Goal: Task Accomplishment & Management: Use online tool/utility

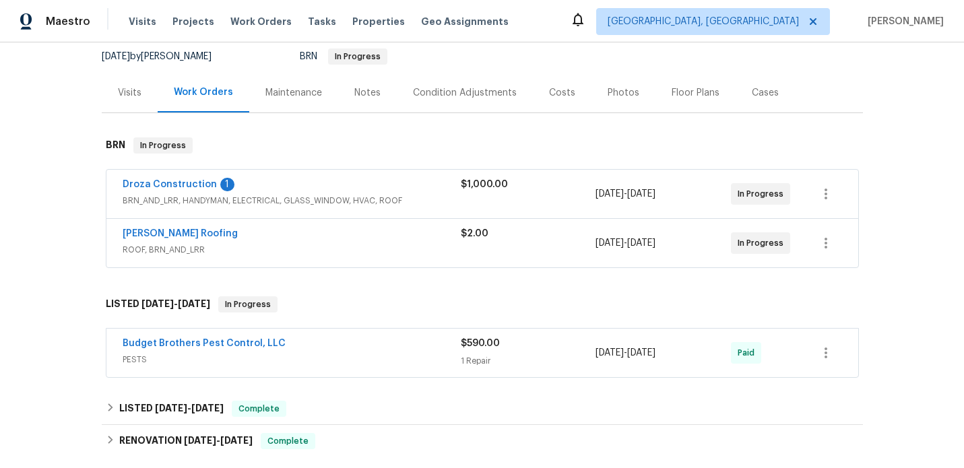
scroll to position [118, 0]
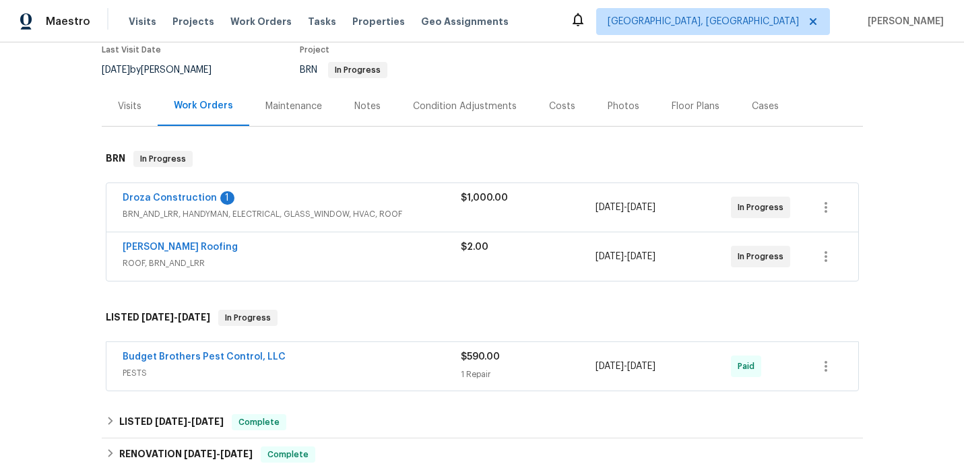
click at [400, 207] on div "Droza Construction 1" at bounding box center [292, 199] width 338 height 16
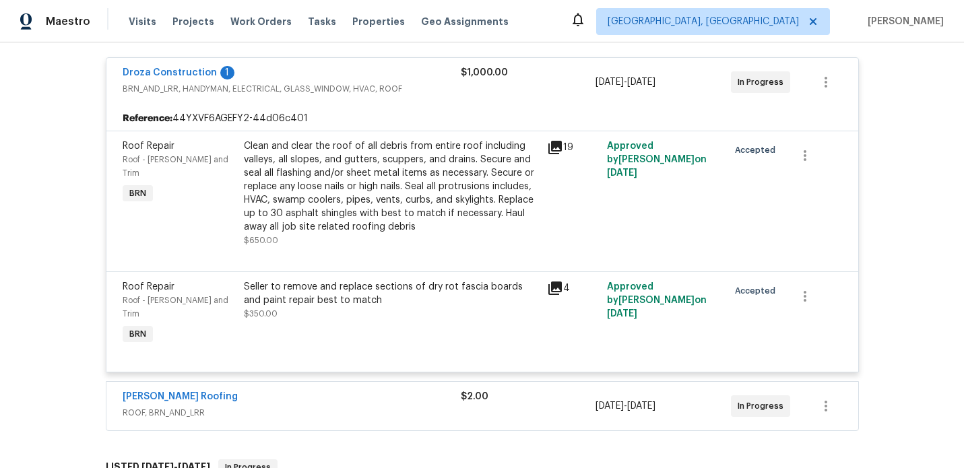
scroll to position [262, 0]
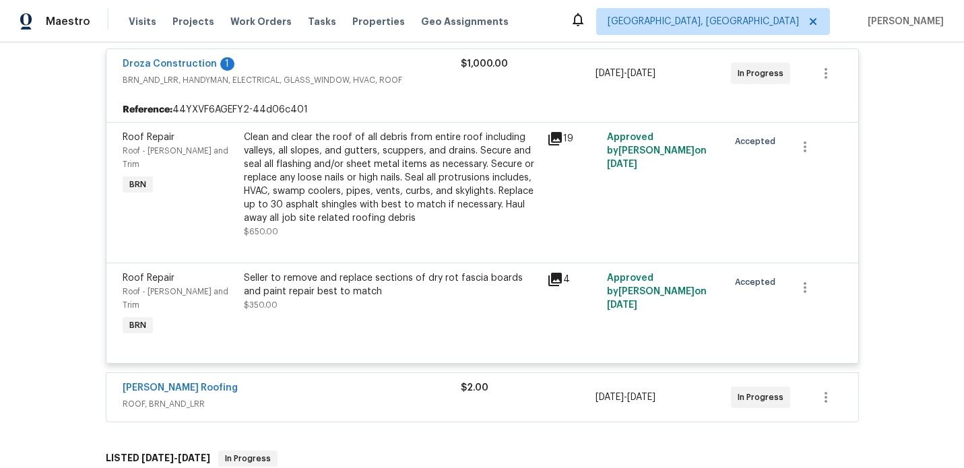
click at [551, 135] on icon at bounding box center [554, 138] width 13 height 13
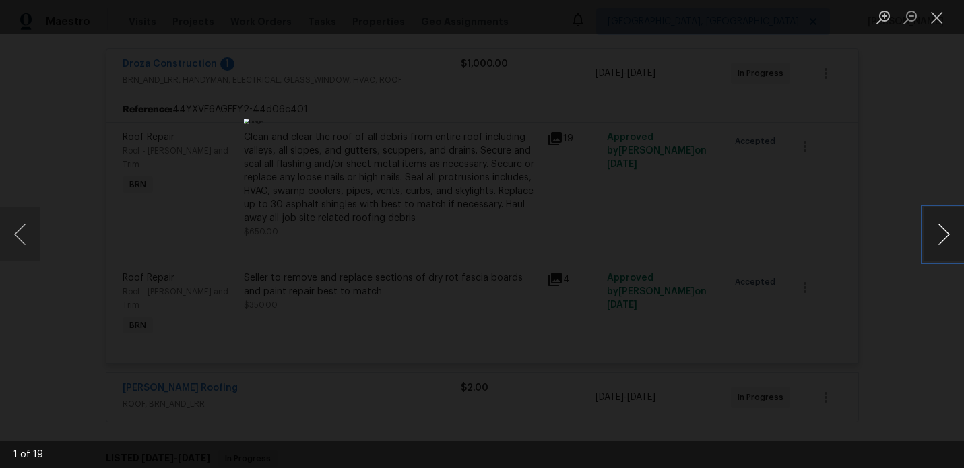
click at [953, 236] on button "Next image" at bounding box center [943, 234] width 40 height 54
click at [932, 16] on button "Close lightbox" at bounding box center [936, 17] width 27 height 24
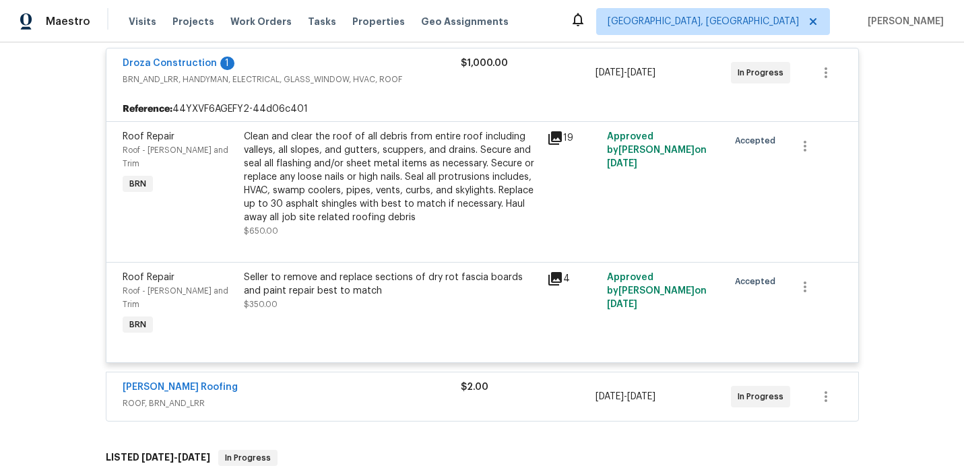
scroll to position [281, 0]
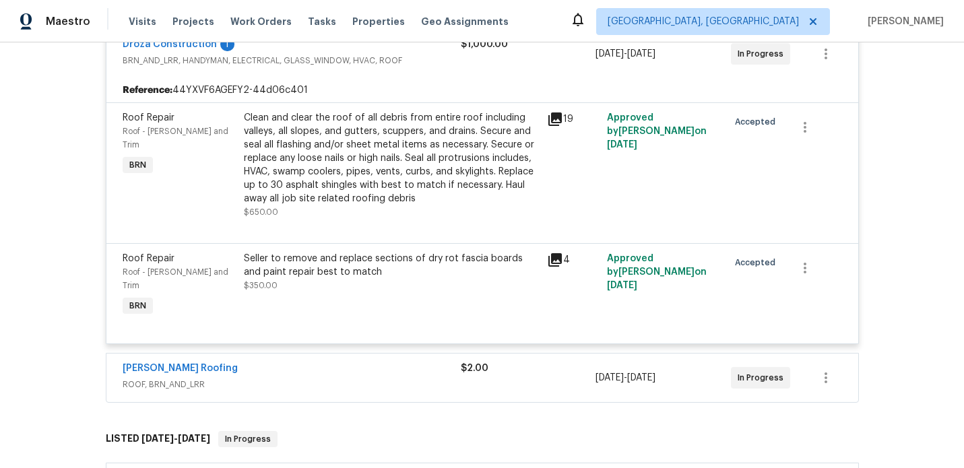
click at [559, 119] on icon at bounding box center [554, 118] width 13 height 13
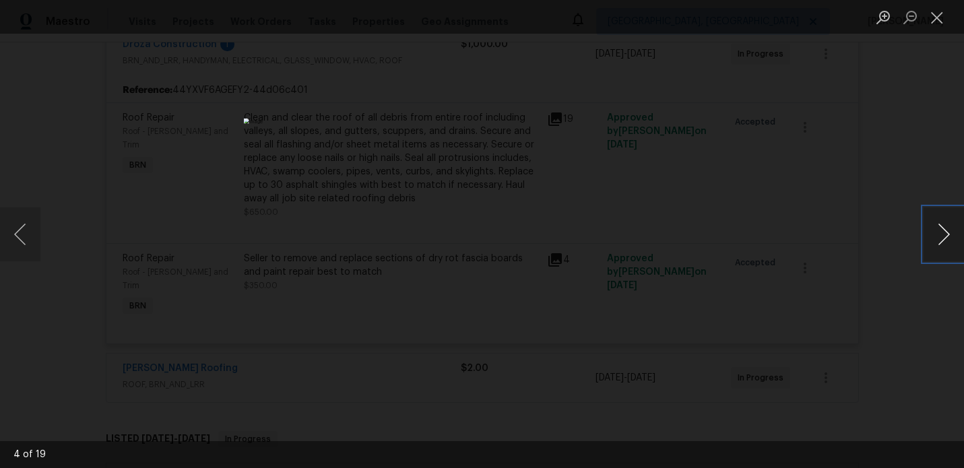
click at [947, 241] on button "Next image" at bounding box center [943, 234] width 40 height 54
click at [946, 232] on button "Next image" at bounding box center [943, 234] width 40 height 54
click at [937, 20] on button "Close lightbox" at bounding box center [936, 17] width 27 height 24
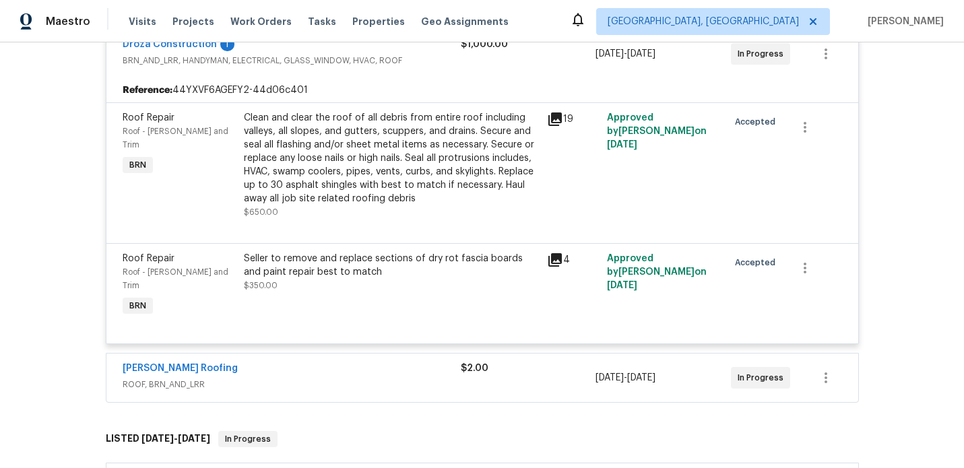
click at [554, 118] on icon at bounding box center [554, 118] width 13 height 13
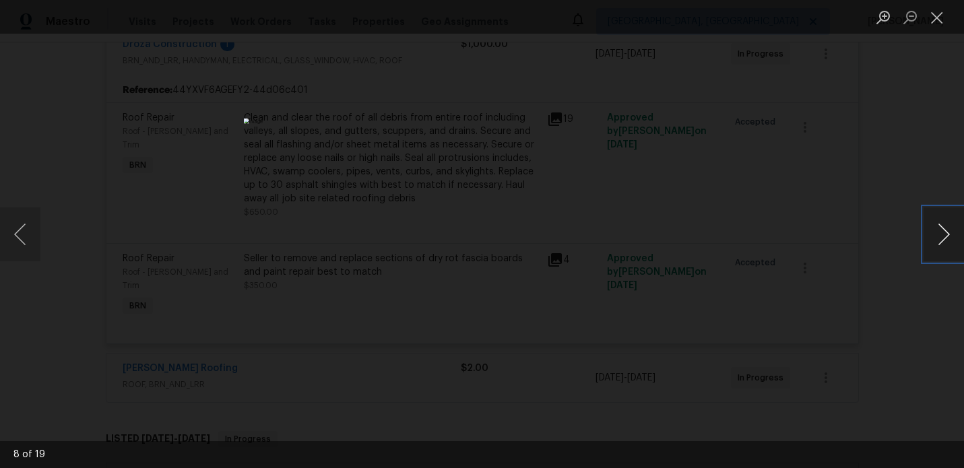
click at [941, 238] on button "Next image" at bounding box center [943, 234] width 40 height 54
click at [939, 18] on button "Close lightbox" at bounding box center [936, 17] width 27 height 24
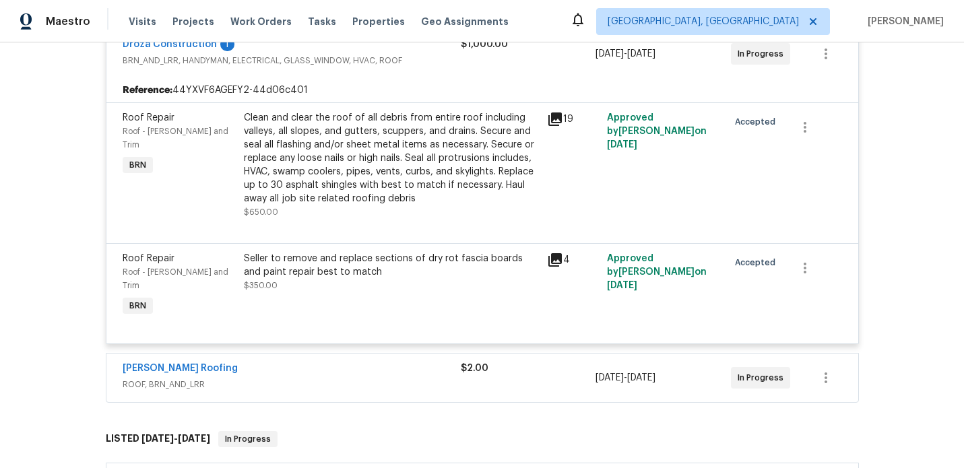
click at [558, 262] on icon at bounding box center [555, 260] width 16 height 16
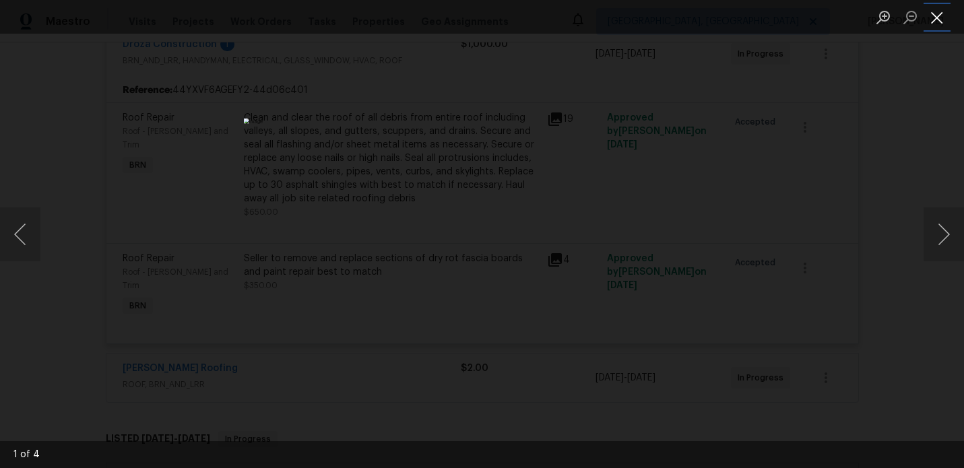
click at [944, 22] on button "Close lightbox" at bounding box center [936, 17] width 27 height 24
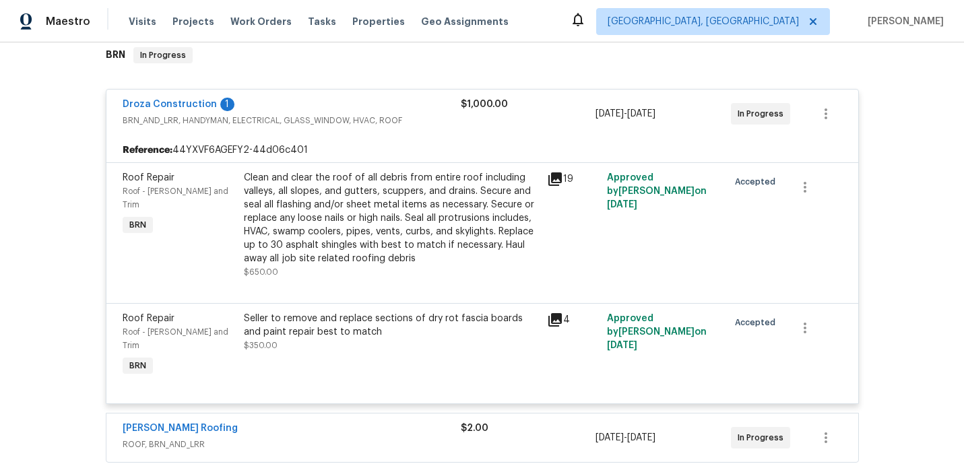
scroll to position [185, 0]
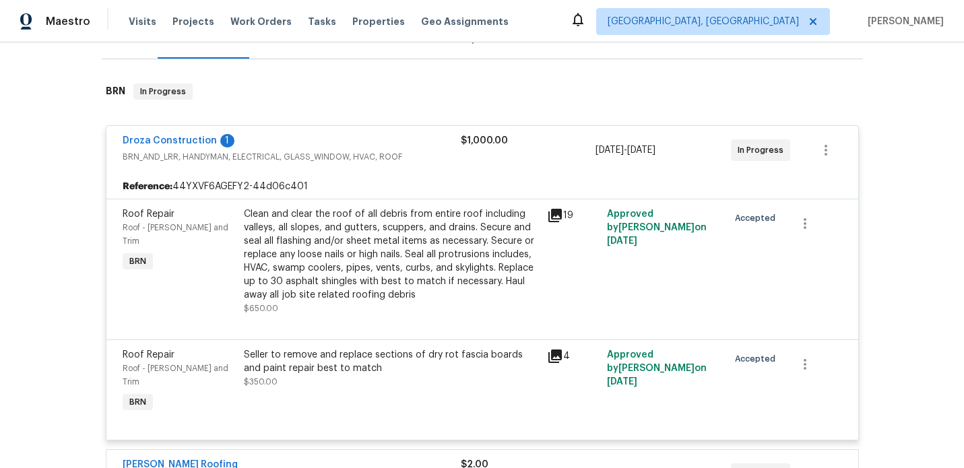
click at [554, 215] on icon at bounding box center [554, 215] width 13 height 13
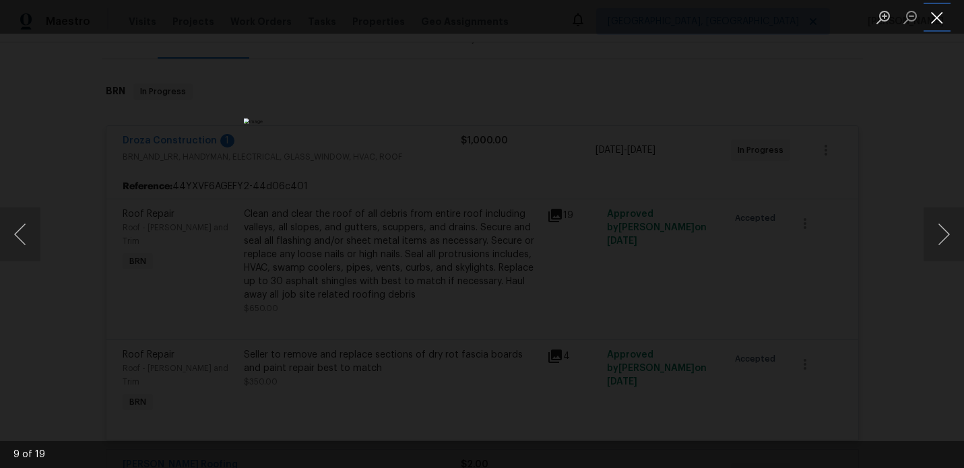
click at [941, 18] on button "Close lightbox" at bounding box center [936, 17] width 27 height 24
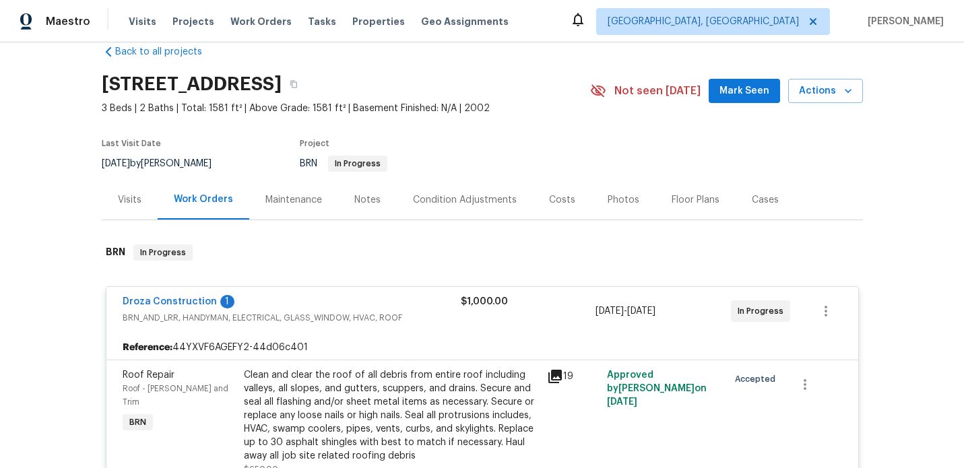
scroll to position [0, 0]
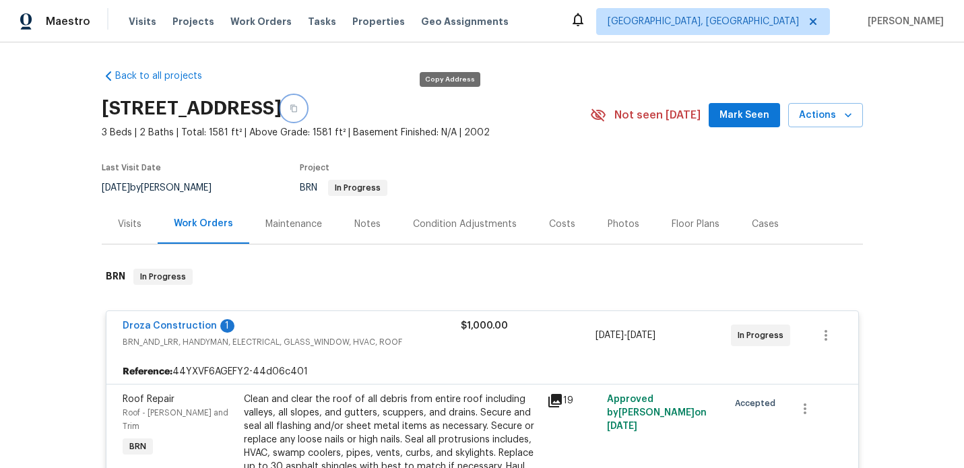
click at [298, 105] on icon "button" at bounding box center [294, 108] width 8 height 8
